Goal: Navigation & Orientation: Find specific page/section

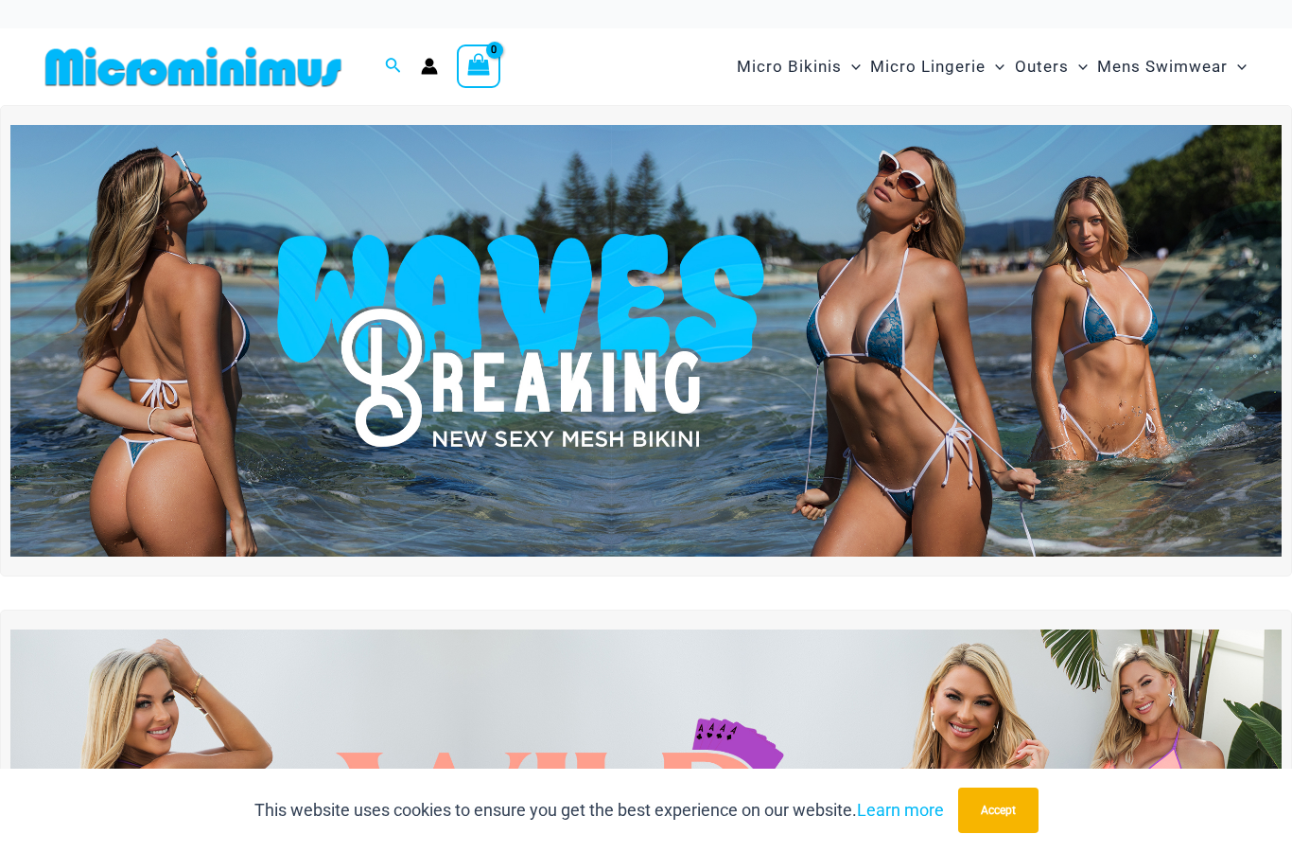
click at [775, 57] on span "Micro Bikinis" at bounding box center [789, 67] width 105 height 48
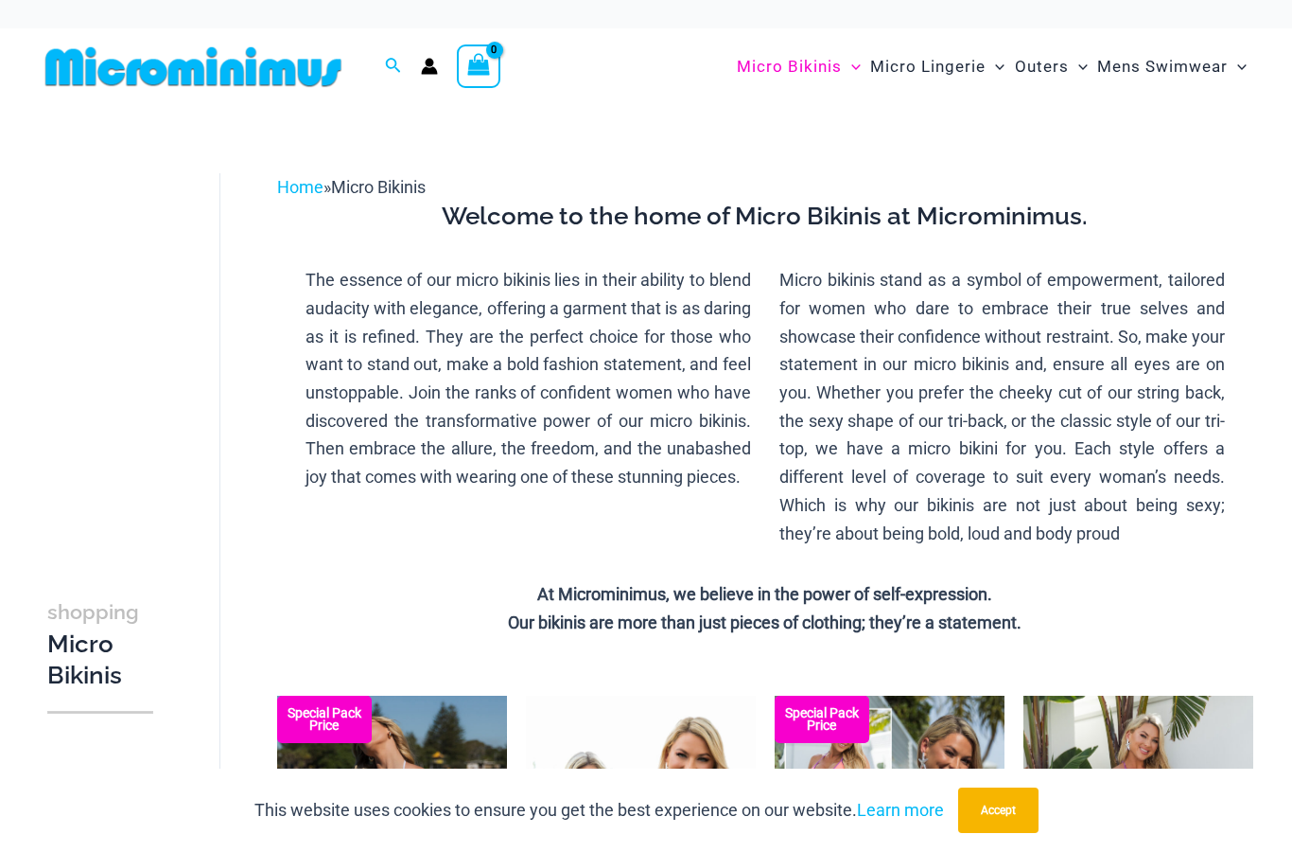
click at [915, 59] on span "Micro Lingerie" at bounding box center [927, 67] width 115 height 48
